Goal: Navigation & Orientation: Find specific page/section

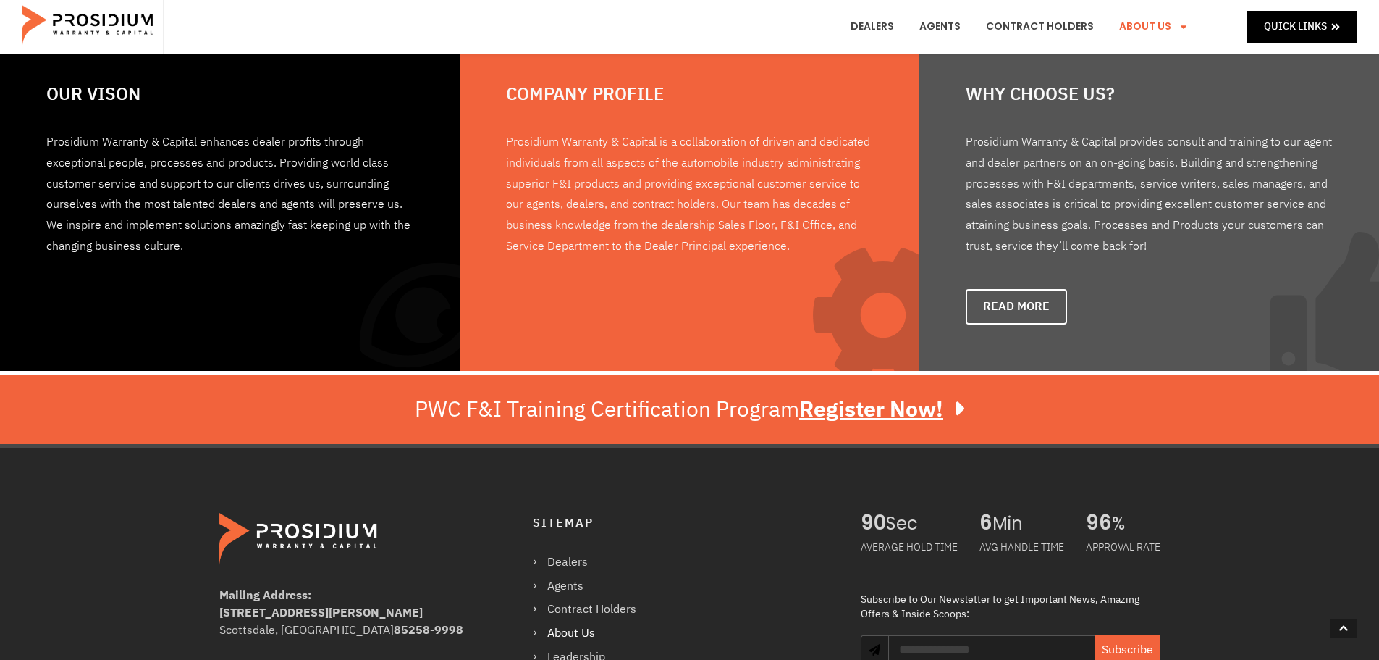
scroll to position [1130, 0]
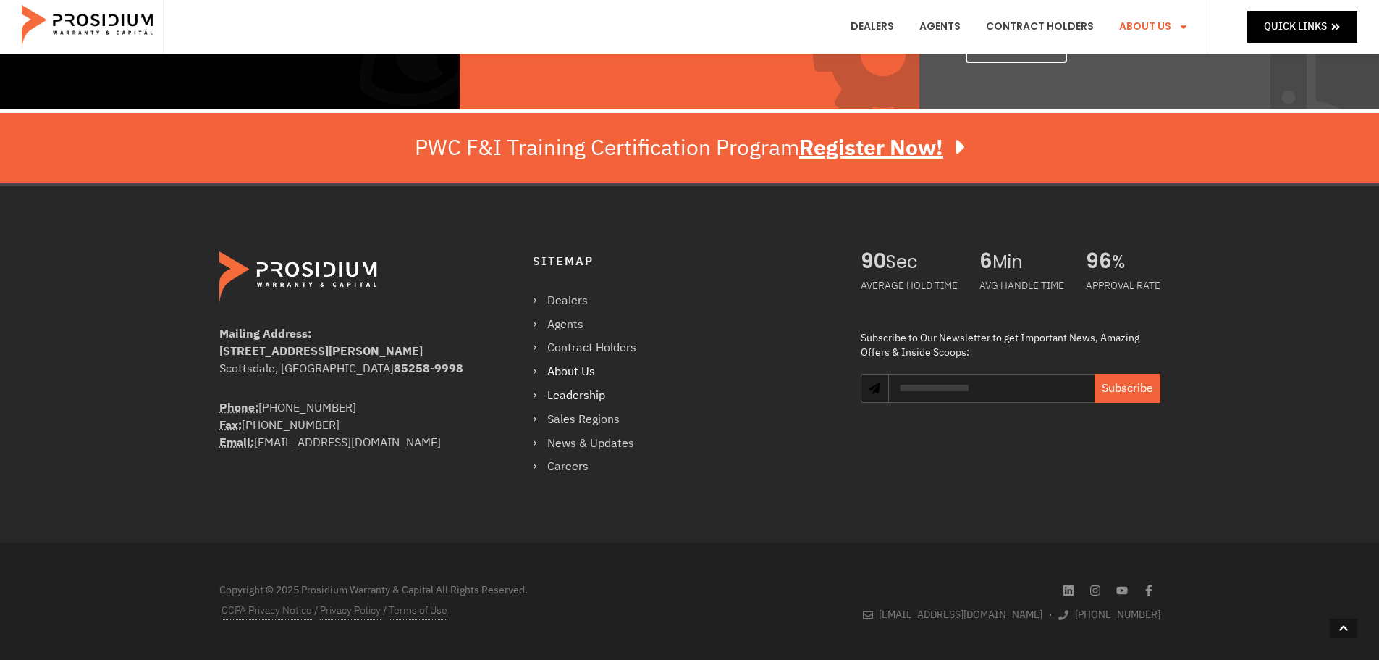
click at [589, 390] on link "Leadership" at bounding box center [592, 395] width 118 height 21
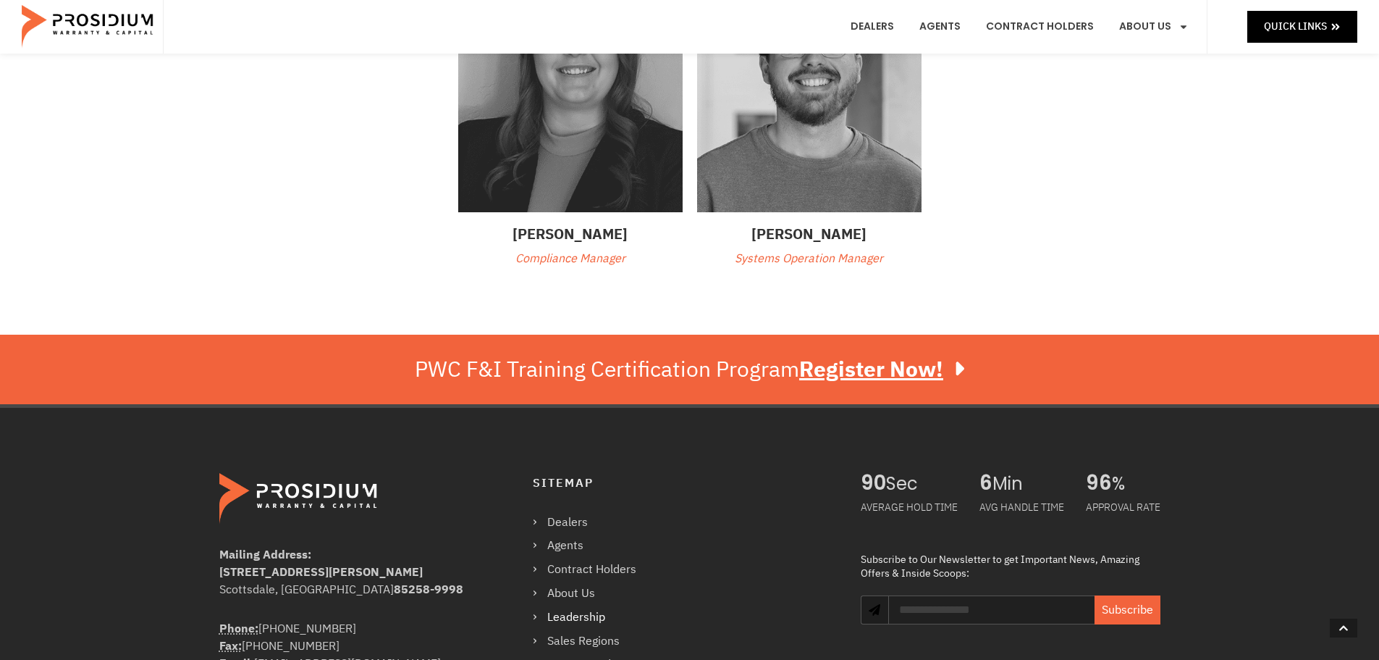
scroll to position [1235, 0]
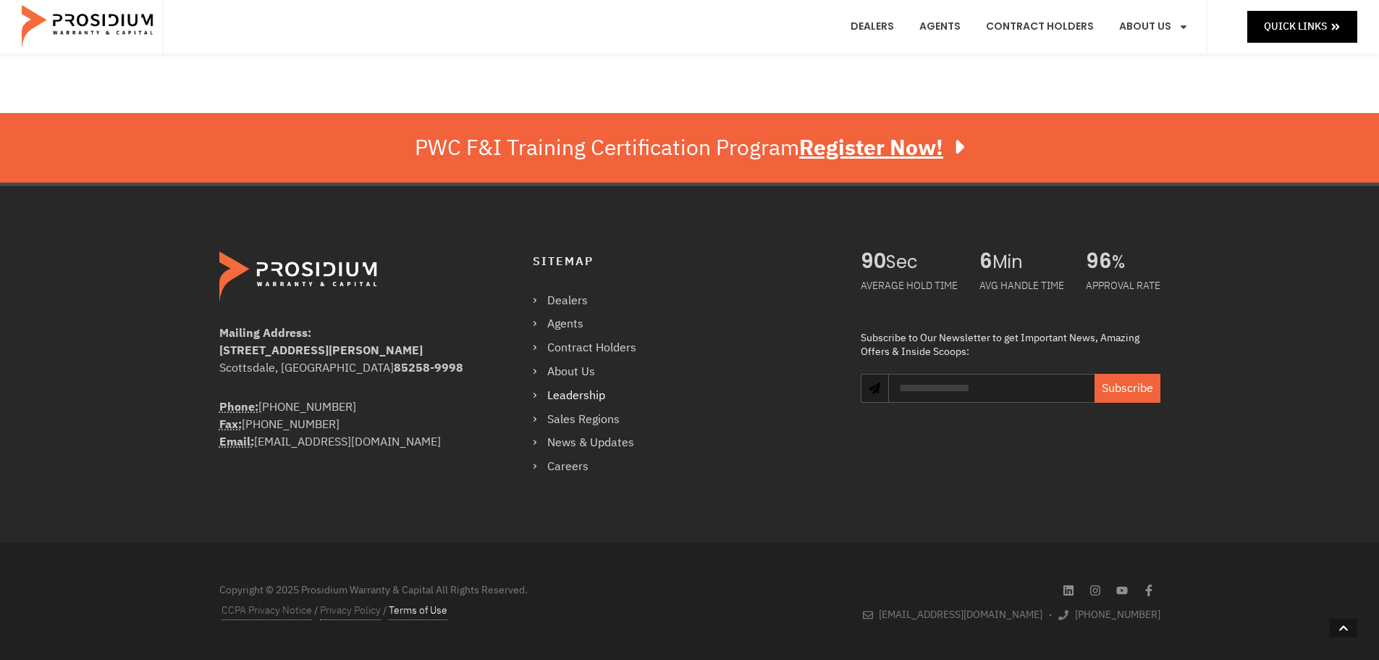
click at [411, 616] on link "Terms of Use" at bounding box center [418, 610] width 59 height 19
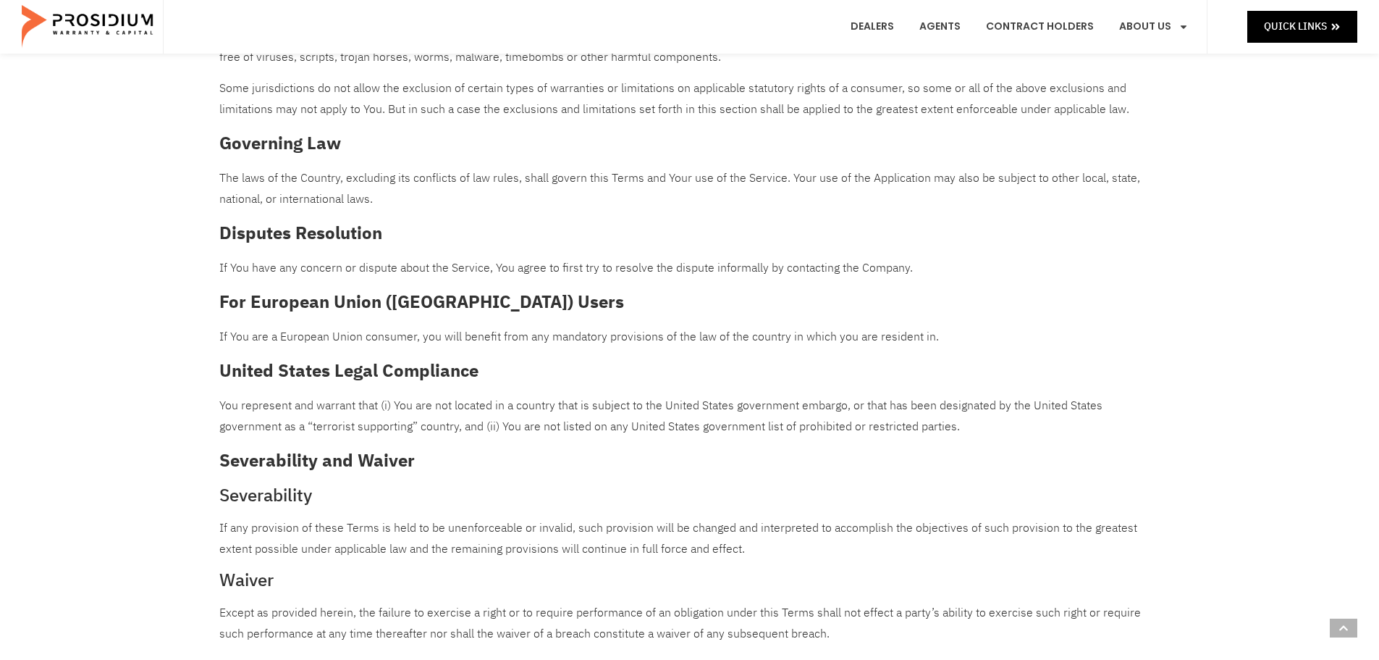
scroll to position [1882, 0]
